Goal: Task Accomplishment & Management: Manage account settings

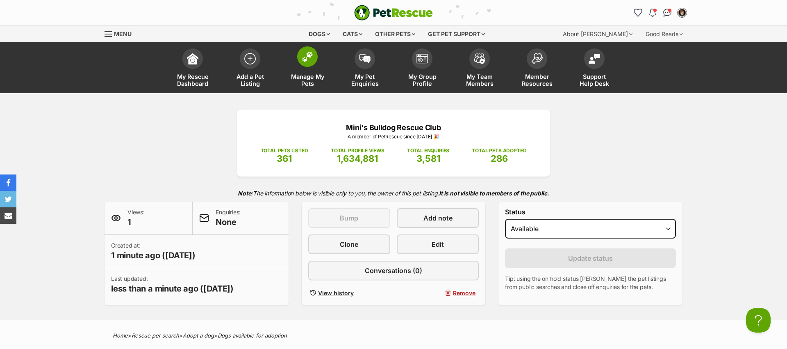
click at [310, 59] on img at bounding box center [307, 56] width 11 height 11
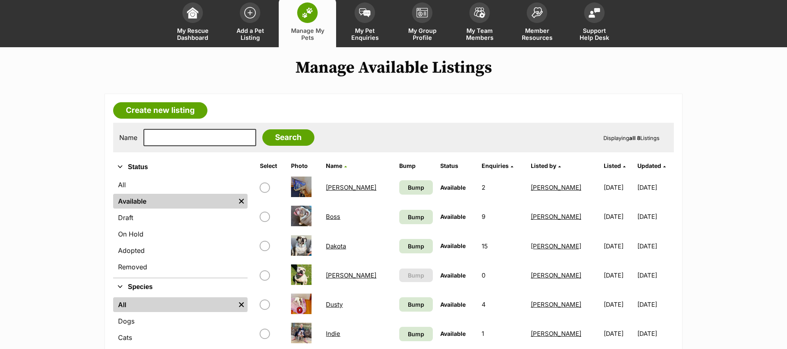
scroll to position [64, 0]
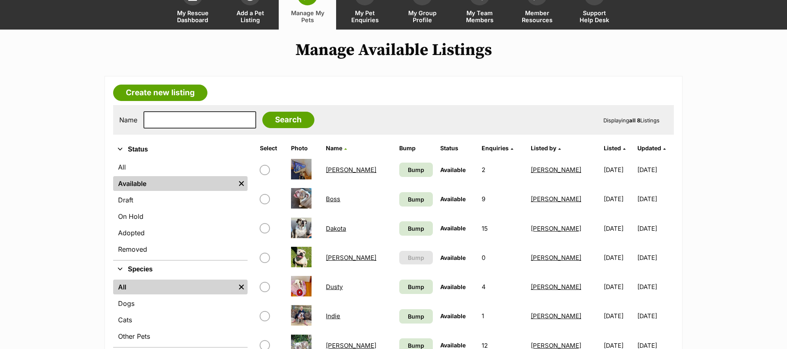
click at [344, 173] on link "Bailey" at bounding box center [351, 170] width 50 height 8
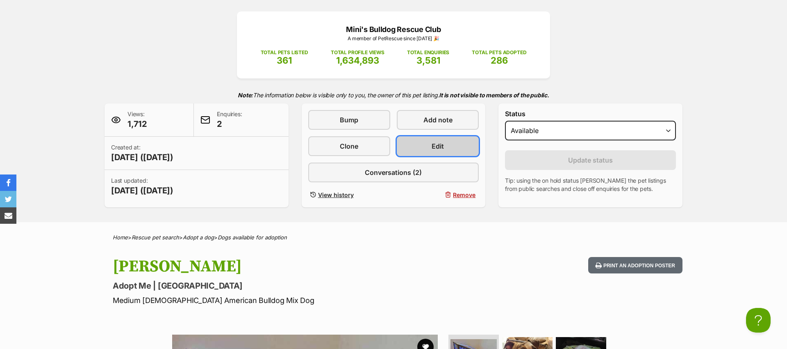
click at [436, 148] on span "Edit" at bounding box center [438, 146] width 12 height 10
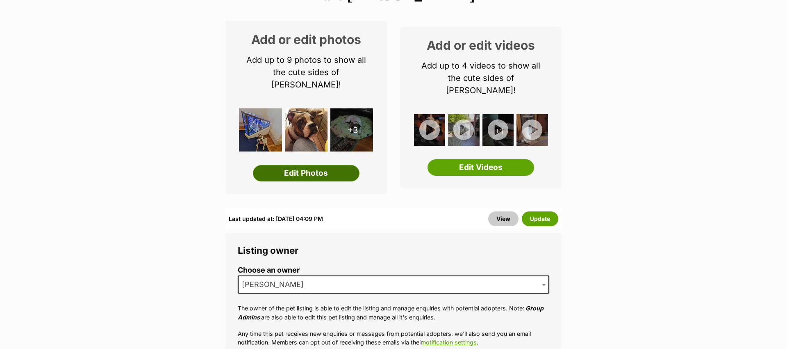
scroll to position [120, 0]
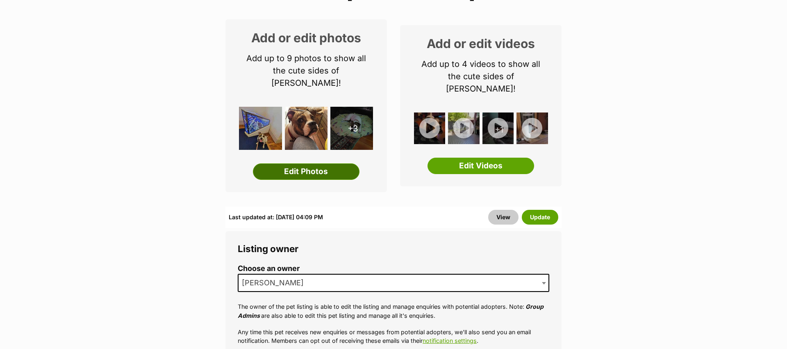
click at [292, 163] on link "Edit Photos" at bounding box center [306, 171] width 107 height 16
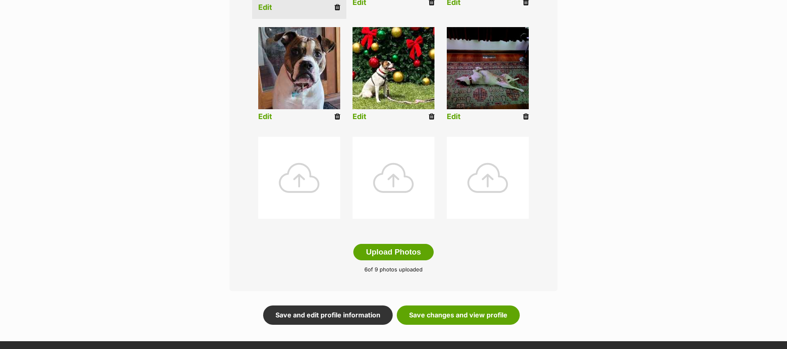
scroll to position [314, 0]
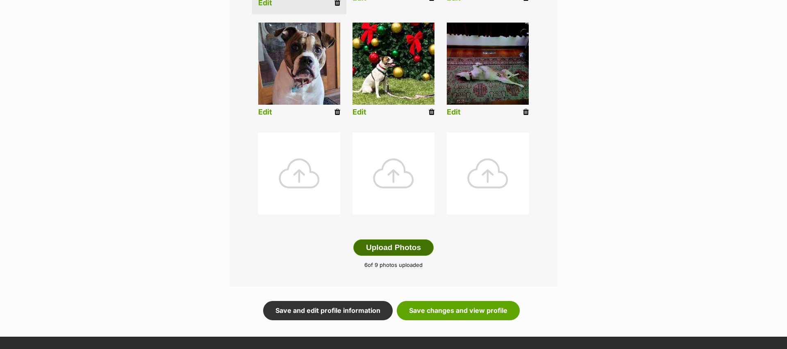
click at [393, 246] on button "Upload Photos" at bounding box center [394, 247] width 80 height 16
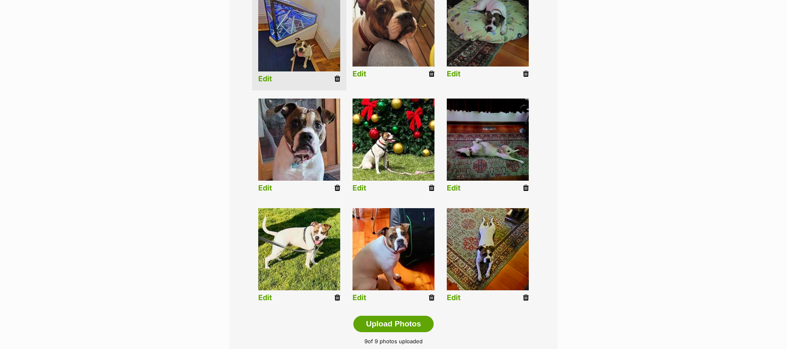
scroll to position [237, 0]
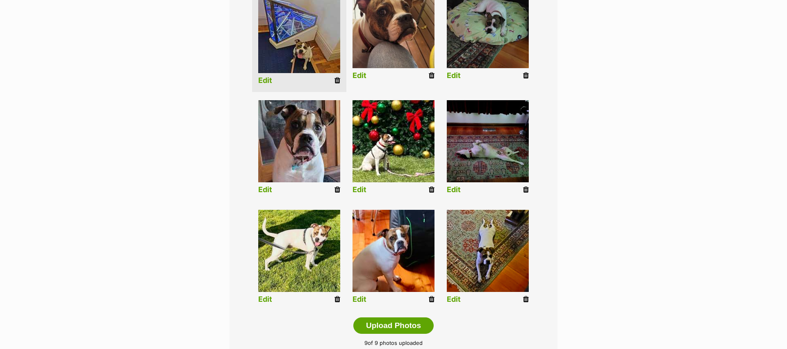
click at [525, 189] on icon at bounding box center [526, 189] width 6 height 7
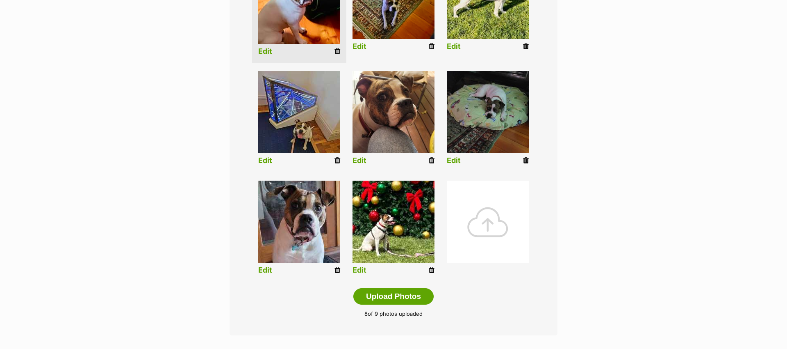
scroll to position [268, 0]
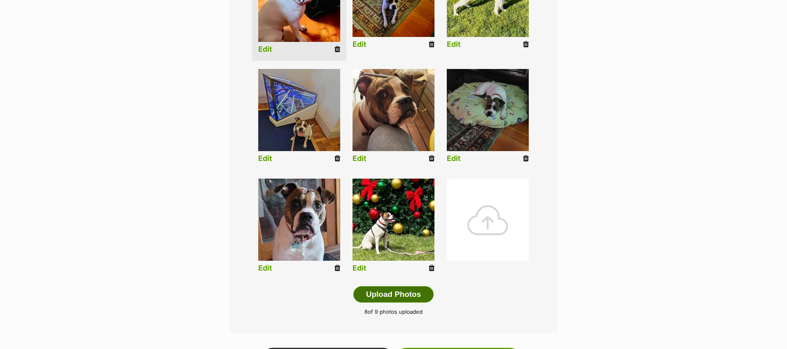
click at [418, 296] on button "Upload Photos" at bounding box center [394, 294] width 80 height 16
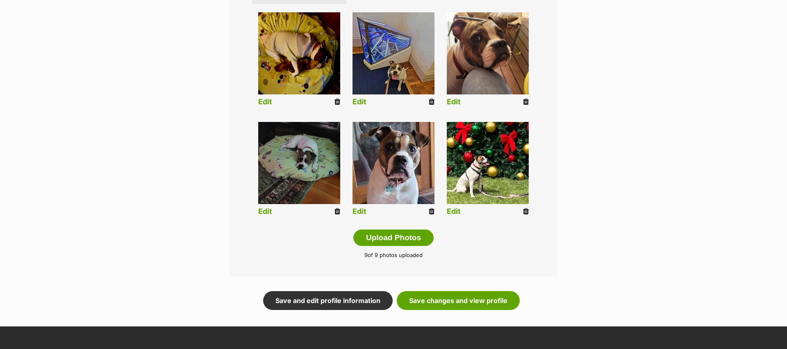
scroll to position [395, 0]
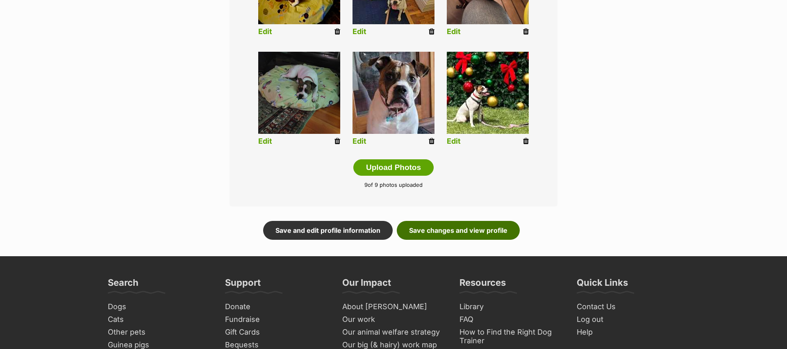
click at [455, 231] on link "Save changes and view profile" at bounding box center [458, 230] width 123 height 19
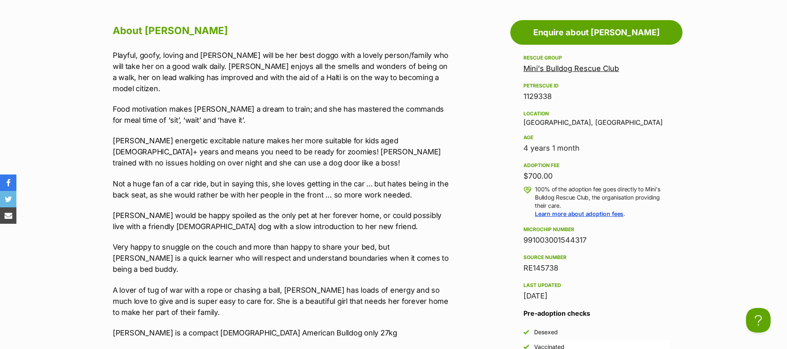
scroll to position [701, 0]
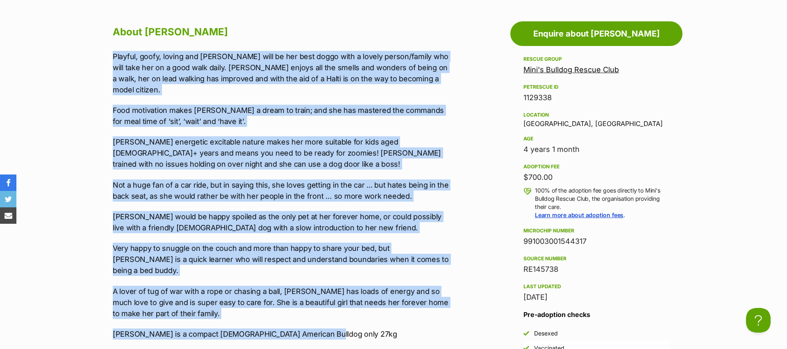
drag, startPoint x: 319, startPoint y: 312, endPoint x: 103, endPoint y: 58, distance: 332.9
copy div "Playful, goofy, loving and smart - Bailey will be her best doggo with a lovely …"
click at [310, 198] on div "Playful, goofy, loving and smart - Bailey will be her best doggo with a lovely …" at bounding box center [282, 195] width 339 height 289
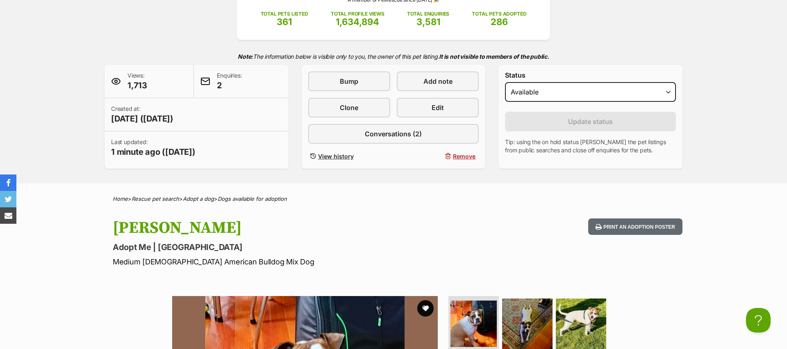
scroll to position [92, 0]
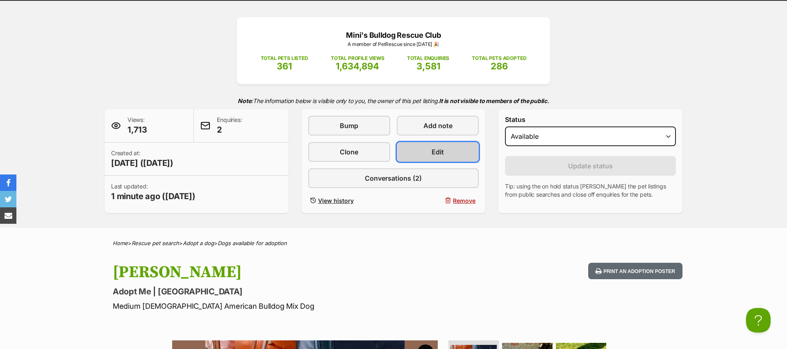
click at [428, 156] on link "Edit" at bounding box center [438, 152] width 82 height 20
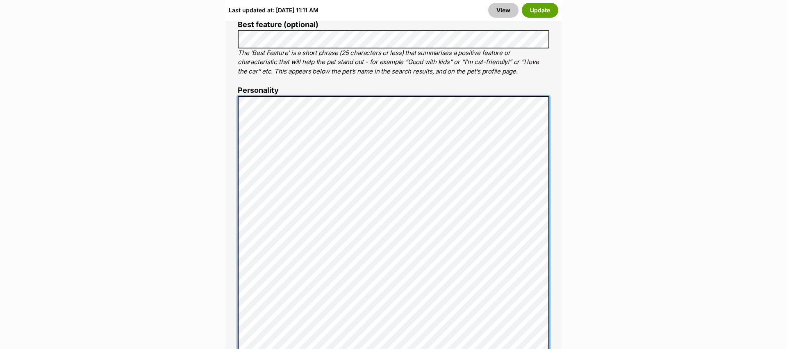
scroll to position [601, 0]
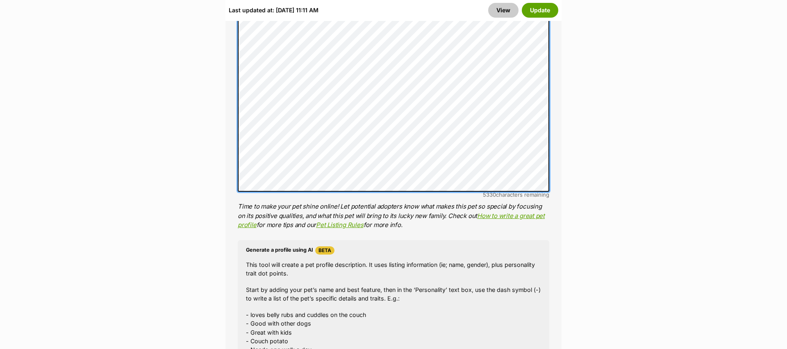
scroll to position [944, 0]
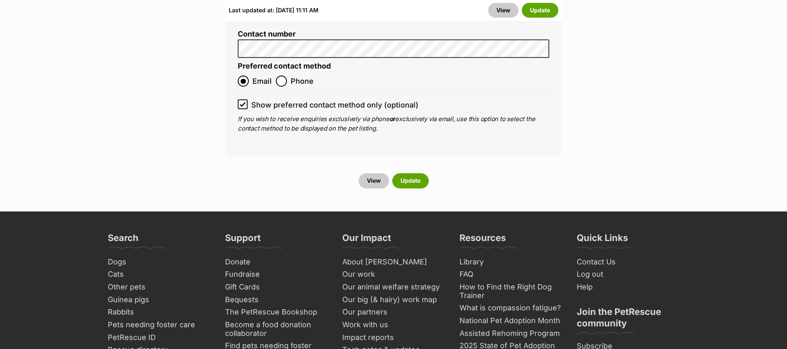
scroll to position [3802, 0]
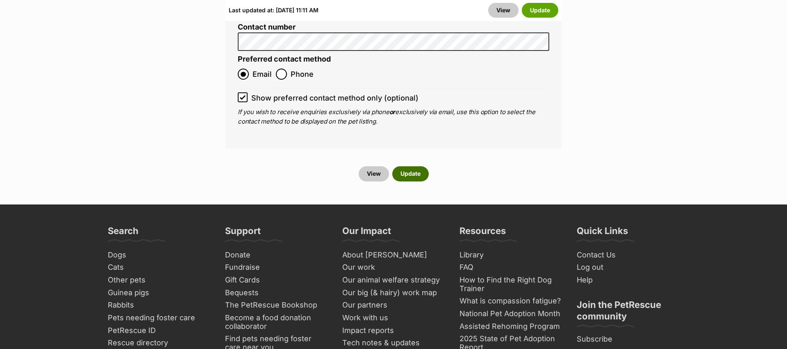
click at [400, 166] on button "Update" at bounding box center [410, 173] width 36 height 15
